Goal: Transaction & Acquisition: Purchase product/service

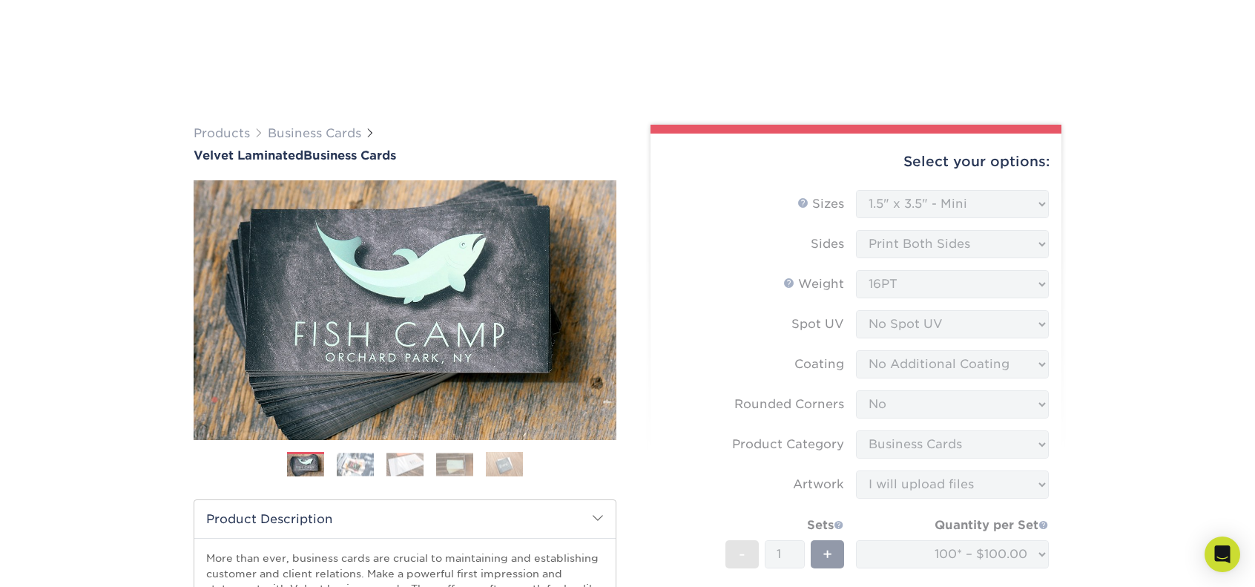
select select "1.50x3.50"
select select "0"
select select "3b5148f1-0588-4f88-a218-97bcfdce65c1"
select select "upload"
select select "7eb4791f-e93b-4bbd-a4ea-9b854418250c"
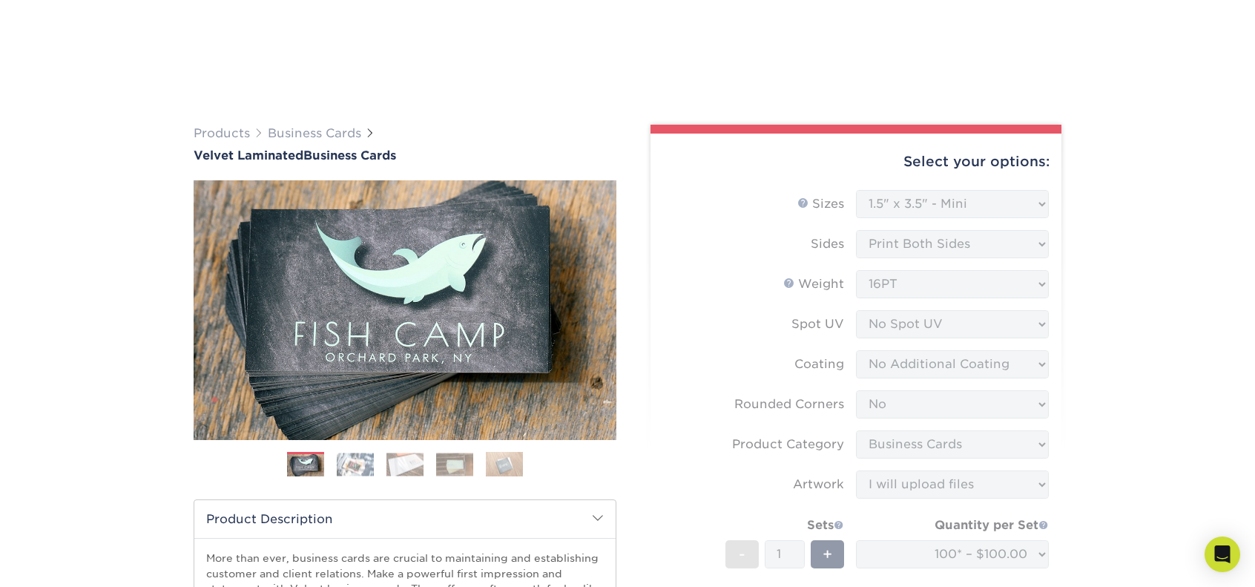
select select "newaddress"
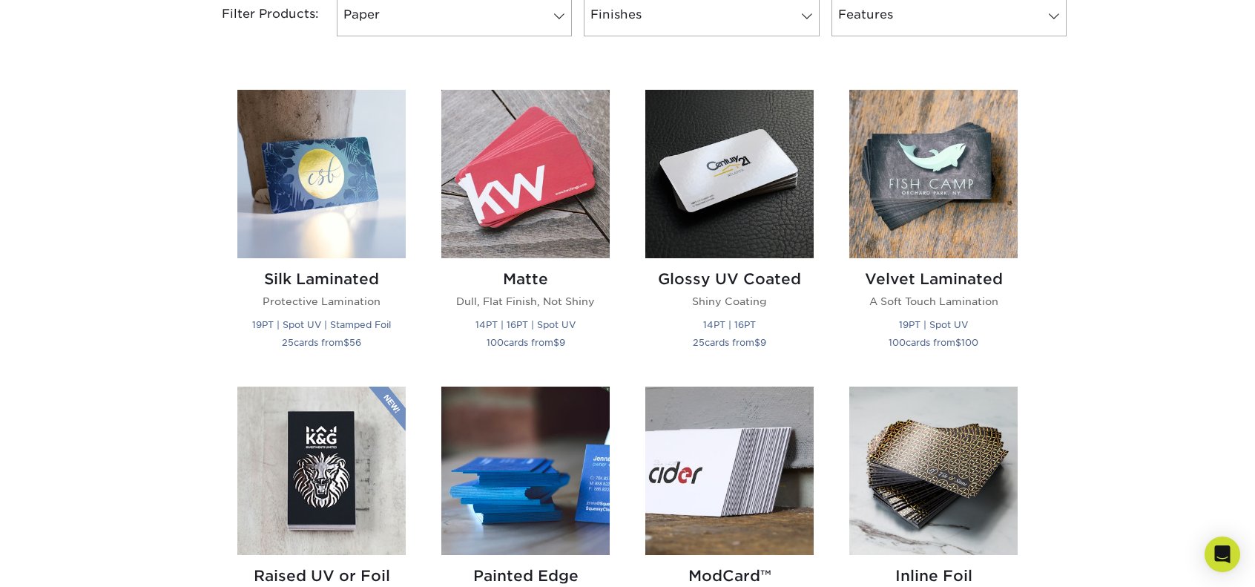
scroll to position [668, 0]
